Goal: Find specific page/section: Find specific page/section

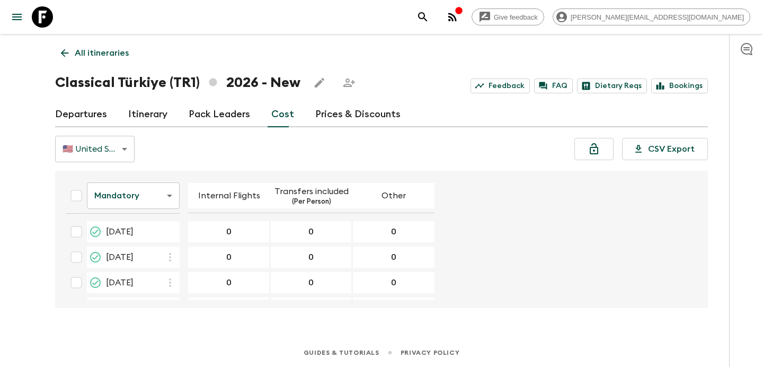
click at [111, 57] on p "All itineraries" at bounding box center [102, 53] width 54 height 13
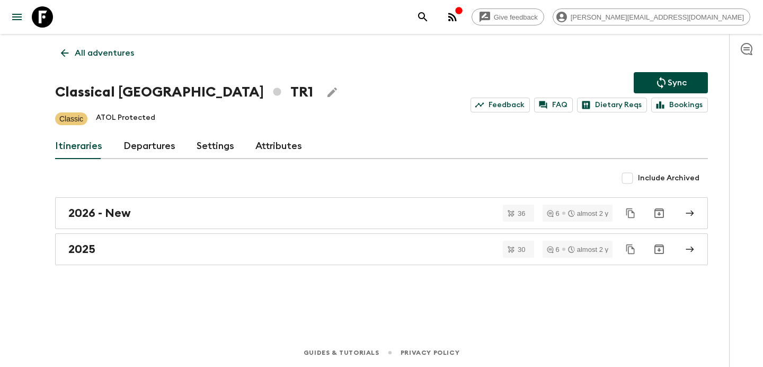
click at [457, 14] on icon "button" at bounding box center [452, 17] width 8 height 8
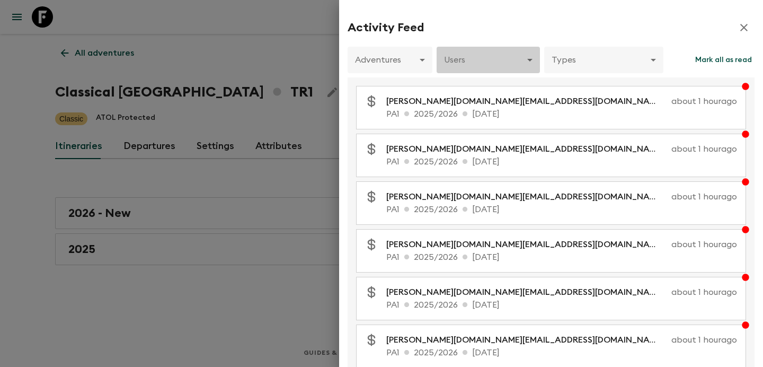
click at [508, 61] on body "Give feedback [PERSON_NAME][EMAIL_ADDRESS][DOMAIN_NAME] All adventures Classica…" at bounding box center [381, 183] width 763 height 367
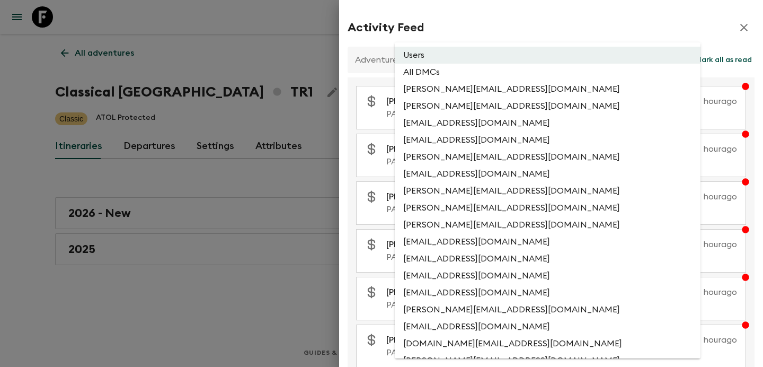
click at [504, 74] on li "All DMCs" at bounding box center [548, 72] width 306 height 17
type input "EXTERNAL_ONLY"
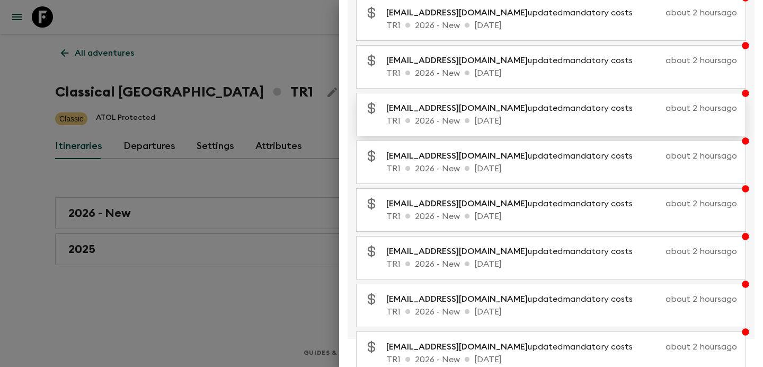
scroll to position [217, 0]
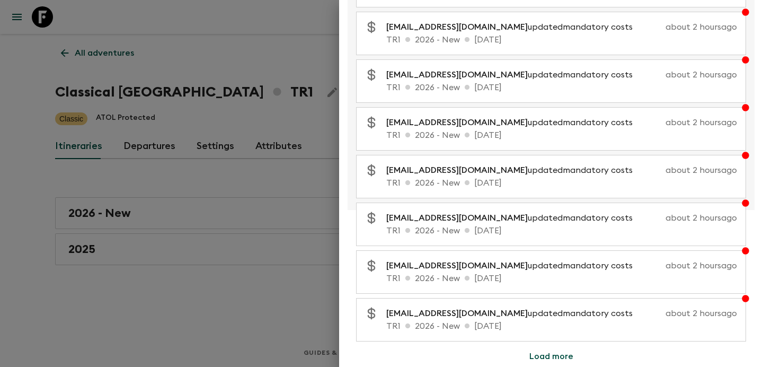
click at [164, 87] on div at bounding box center [381, 183] width 763 height 367
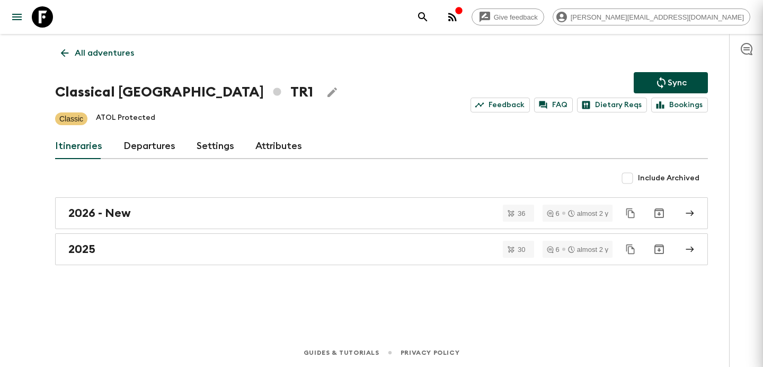
scroll to position [0, 0]
click at [123, 52] on p "All adventures" at bounding box center [104, 53] width 59 height 13
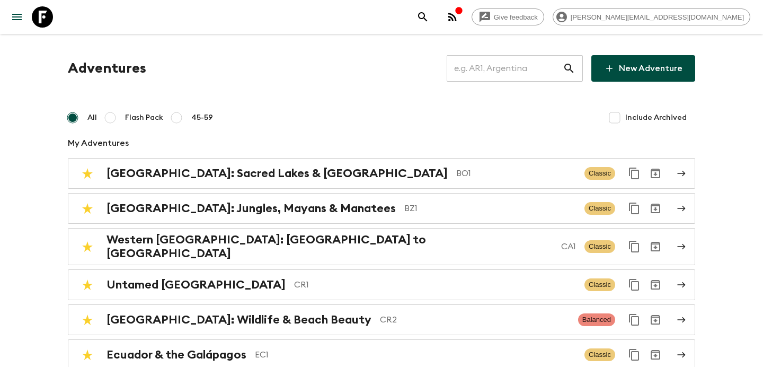
click at [531, 78] on input "text" at bounding box center [505, 69] width 116 height 30
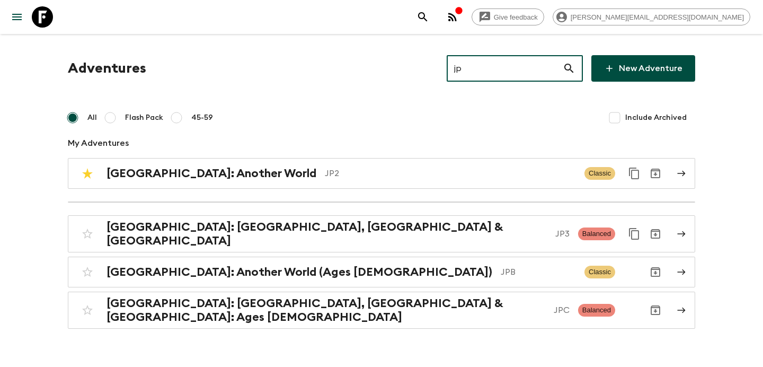
type input "jp2"
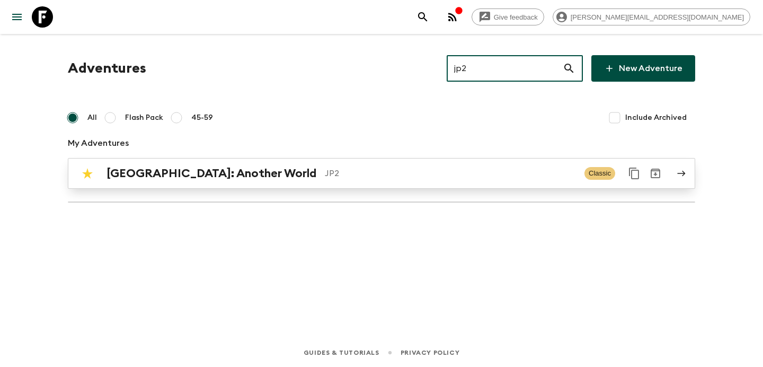
click at [426, 171] on p "JP2" at bounding box center [450, 173] width 251 height 13
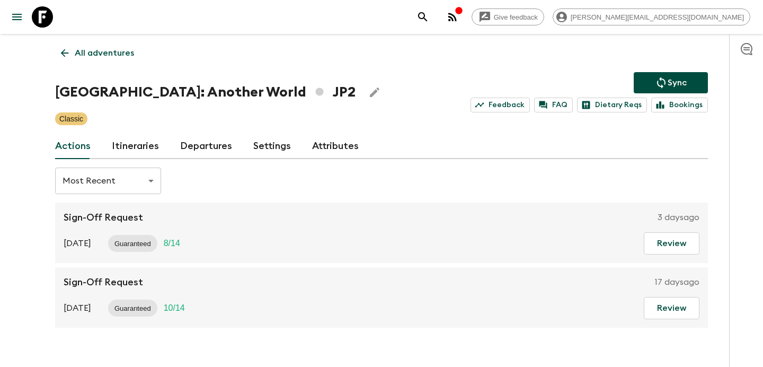
click at [146, 140] on link "Itineraries" at bounding box center [135, 146] width 47 height 25
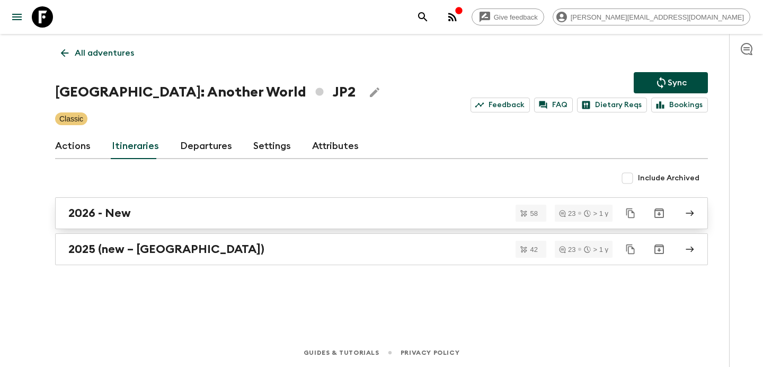
click at [187, 217] on div "2026 - New" at bounding box center [371, 213] width 606 height 14
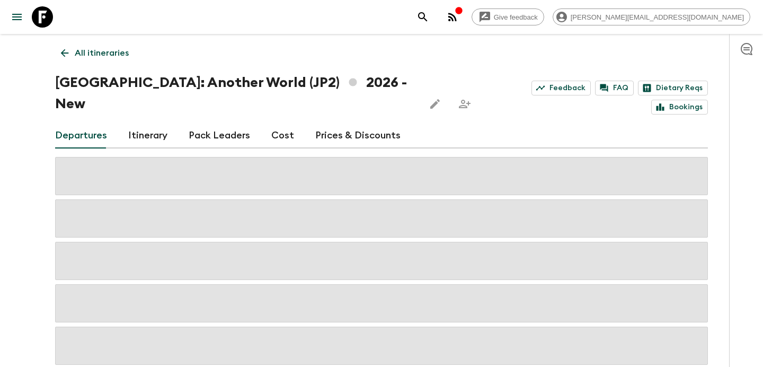
click at [291, 123] on div "Departures Itinerary Pack Leaders Cost Prices & Discounts" at bounding box center [381, 135] width 653 height 25
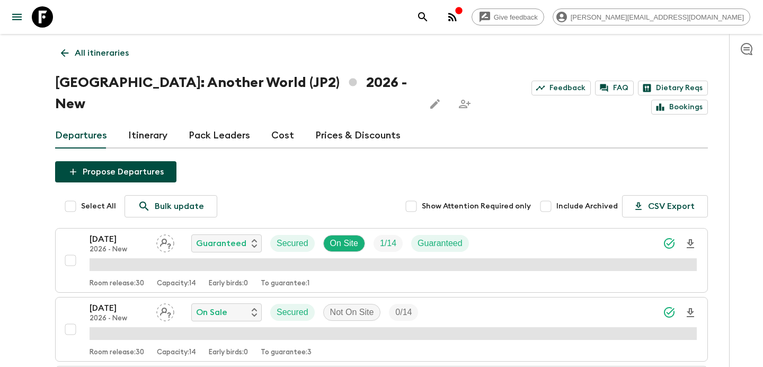
click at [284, 123] on link "Cost" at bounding box center [282, 135] width 23 height 25
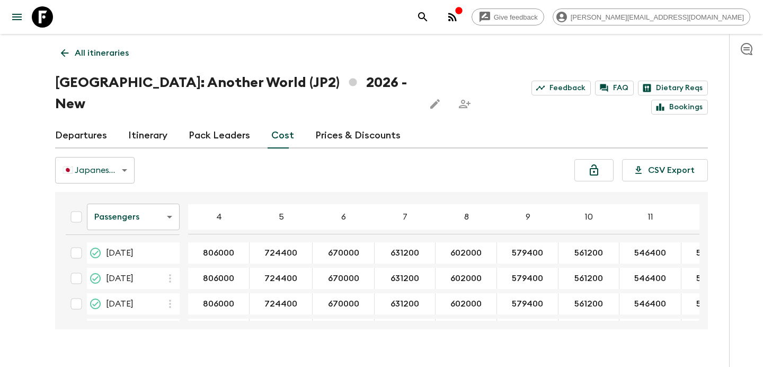
click at [95, 54] on p "All itineraries" at bounding box center [102, 53] width 54 height 13
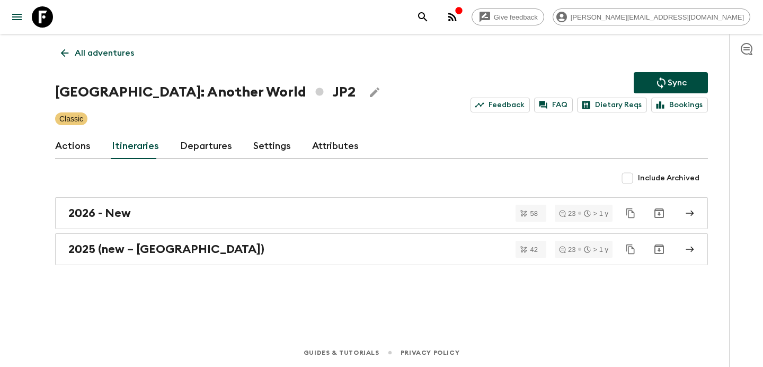
click at [95, 54] on p "All adventures" at bounding box center [104, 53] width 59 height 13
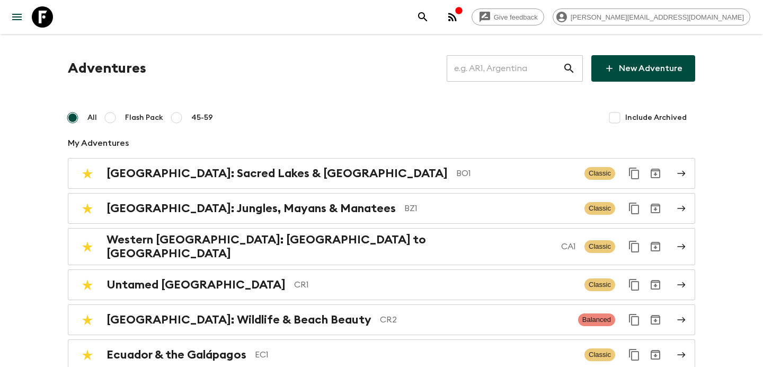
click at [463, 14] on icon "button" at bounding box center [459, 10] width 8 height 8
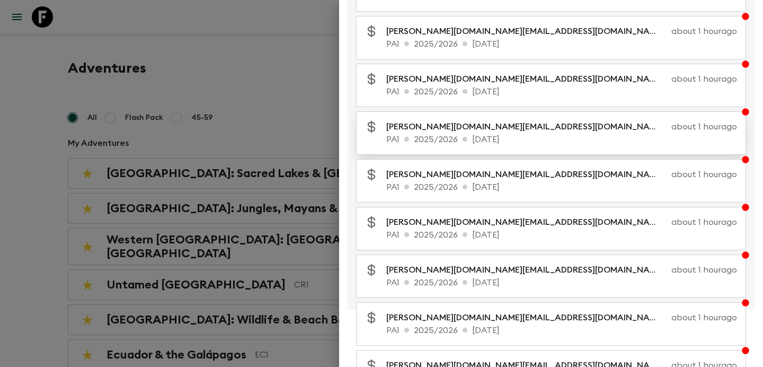
scroll to position [217, 0]
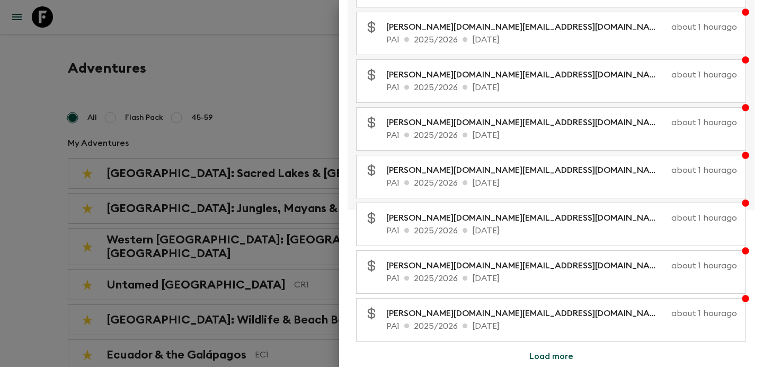
click at [37, 195] on div at bounding box center [381, 183] width 763 height 367
